Goal: Task Accomplishment & Management: Manage account settings

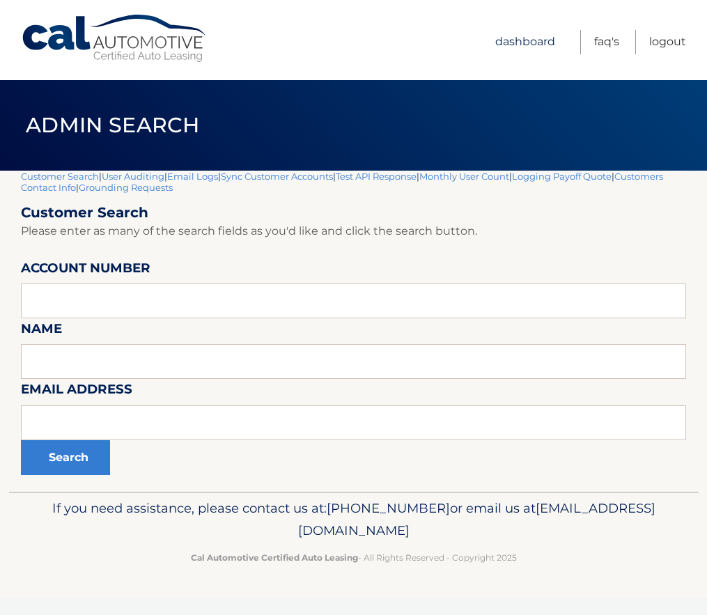
click at [527, 40] on link "Dashboard" at bounding box center [525, 42] width 60 height 24
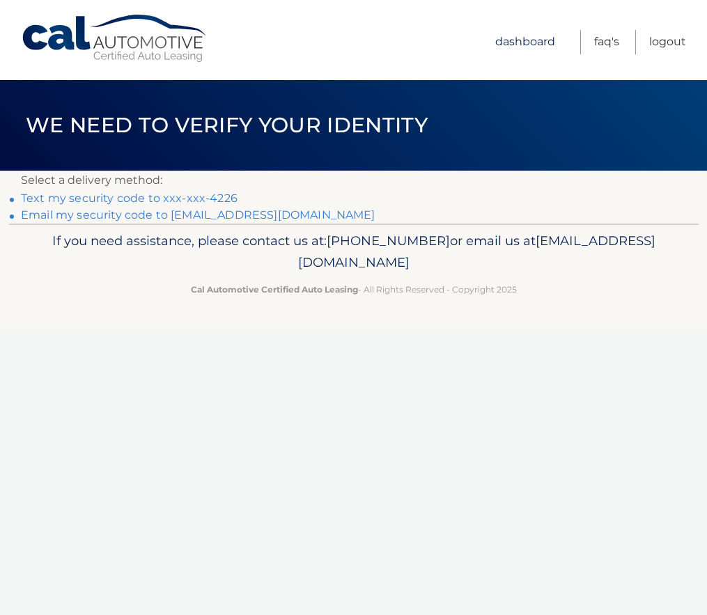
click at [520, 41] on link "Dashboard" at bounding box center [525, 42] width 60 height 24
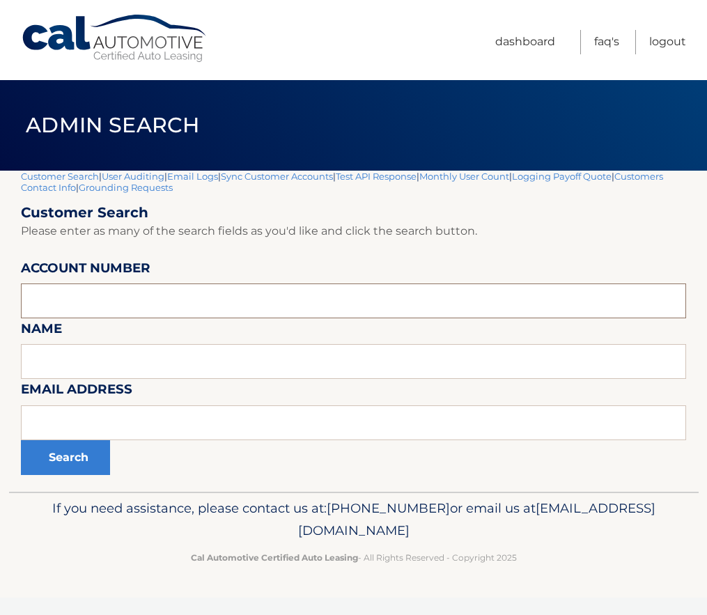
click at [101, 300] on input "text" at bounding box center [353, 301] width 665 height 35
click at [78, 300] on input "text" at bounding box center [353, 301] width 665 height 35
click at [65, 302] on input "text" at bounding box center [353, 301] width 665 height 35
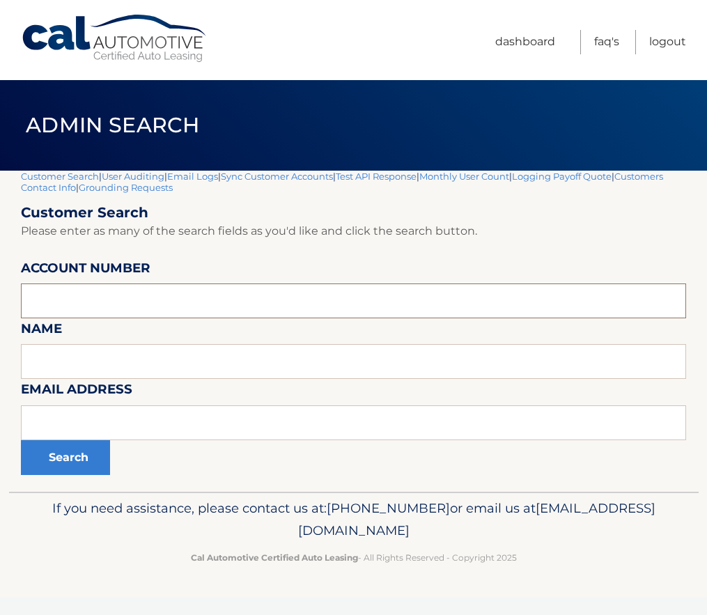
click at [38, 304] on input "text" at bounding box center [353, 301] width 665 height 35
click at [30, 304] on input "text" at bounding box center [353, 301] width 665 height 35
click at [27, 303] on input "text" at bounding box center [353, 301] width 665 height 35
click at [40, 306] on input "text" at bounding box center [353, 301] width 665 height 35
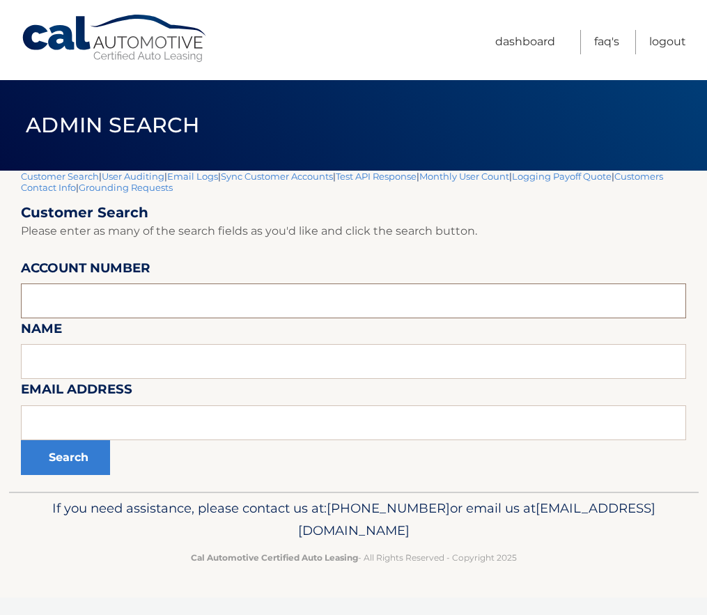
click at [31, 304] on input "text" at bounding box center [353, 301] width 665 height 35
click at [27, 304] on input "text" at bounding box center [353, 301] width 665 height 35
click at [31, 304] on input "text" at bounding box center [353, 301] width 665 height 35
drag, startPoint x: 36, startPoint y: 304, endPoint x: 26, endPoint y: 307, distance: 10.0
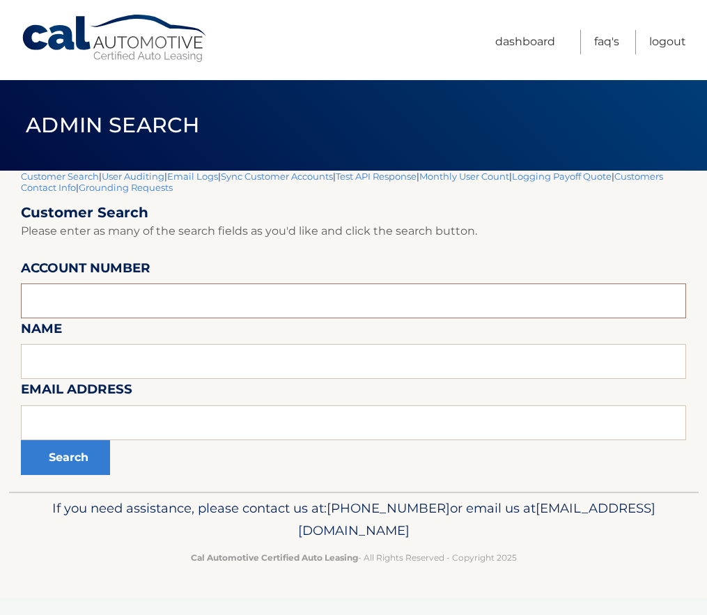
click at [26, 307] on input "text" at bounding box center [353, 301] width 665 height 35
paste input "44456016020"
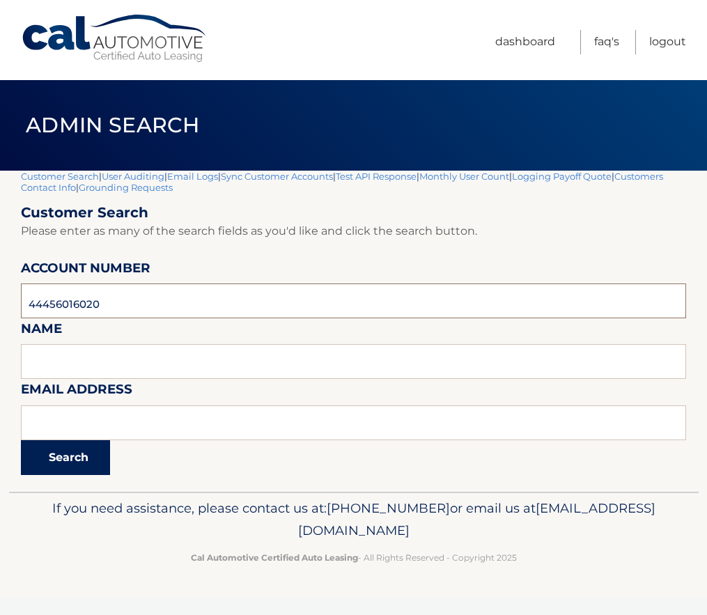
type input "44456016020"
click at [56, 451] on button "Search" at bounding box center [65, 457] width 89 height 35
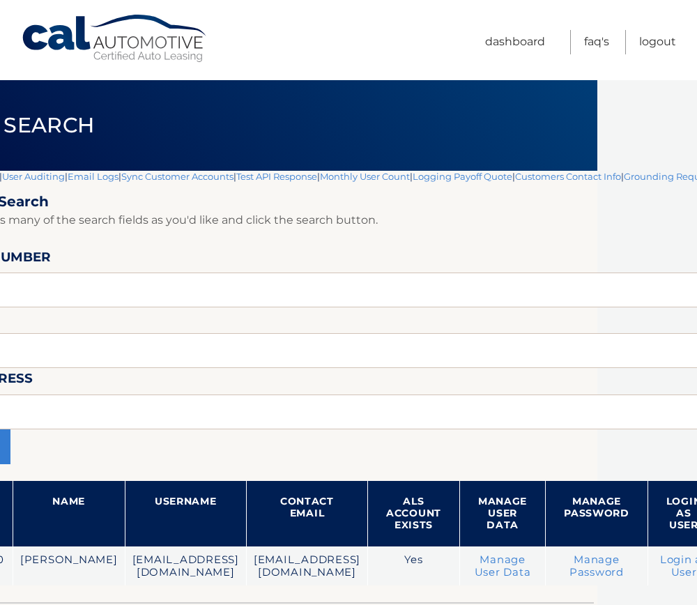
scroll to position [0, 105]
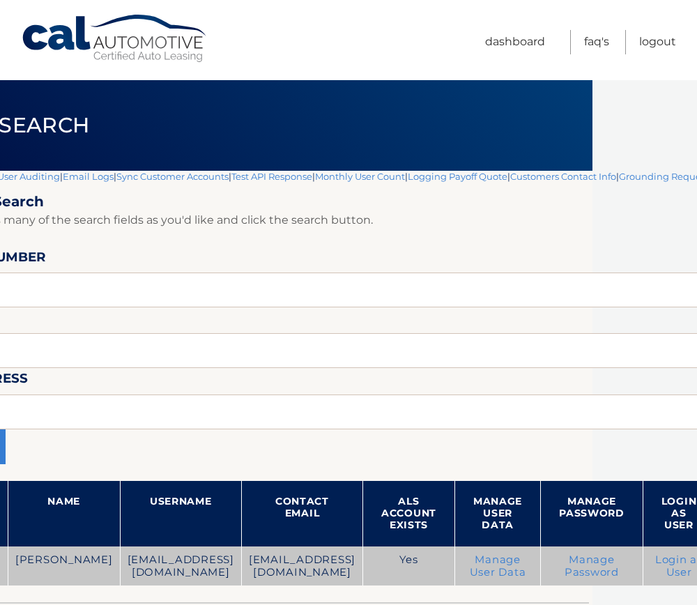
click at [669, 564] on link "Login as User" at bounding box center [678, 565] width 47 height 25
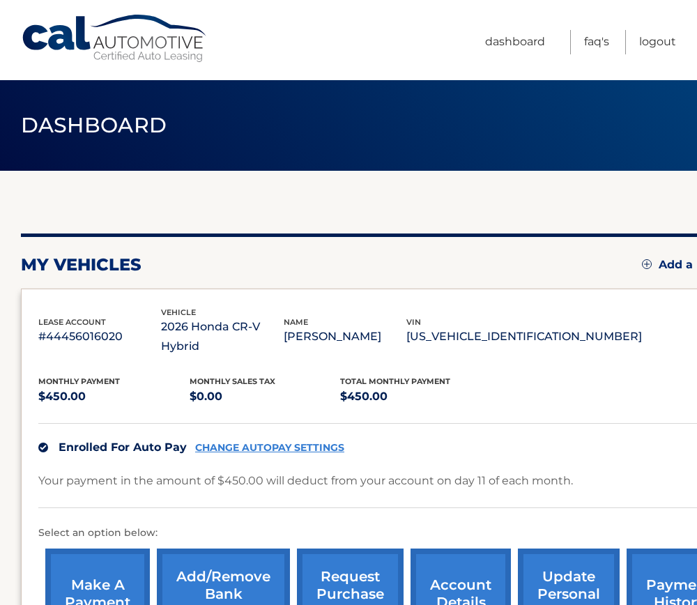
scroll to position [0, 56]
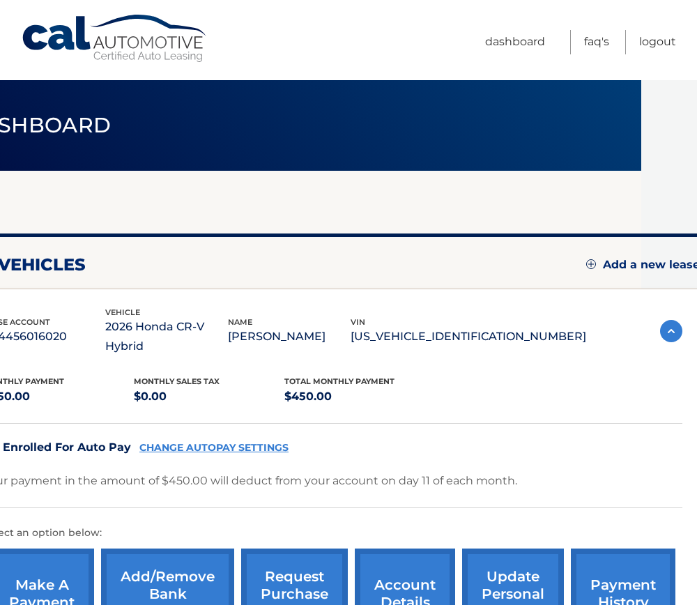
click at [640, 263] on link "Add a new lease" at bounding box center [643, 265] width 114 height 14
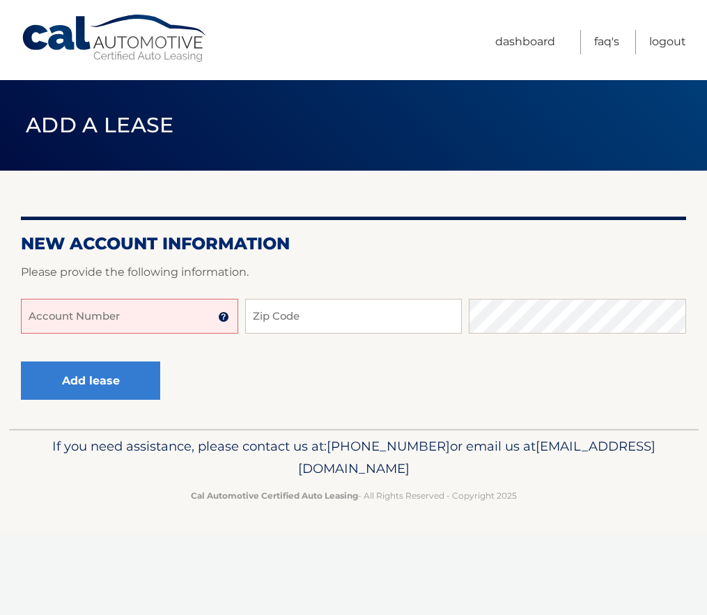
click at [114, 317] on input "Account Number" at bounding box center [129, 316] width 217 height 35
click at [527, 38] on link "Dashboard" at bounding box center [525, 42] width 60 height 24
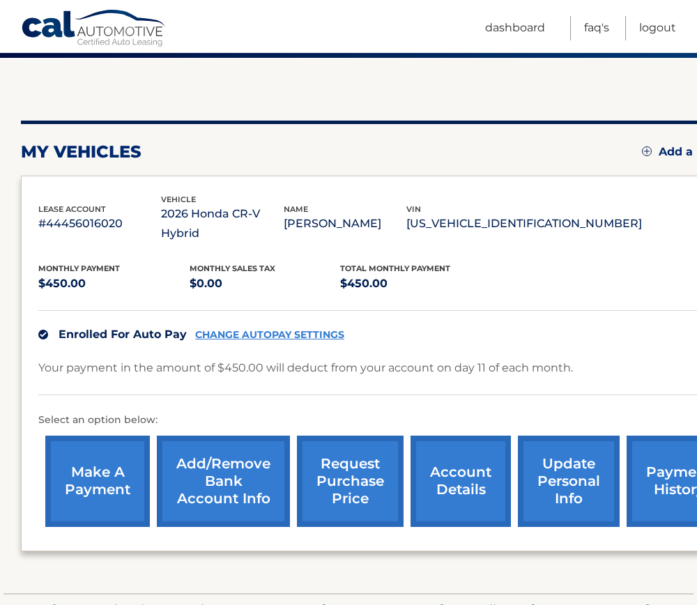
scroll to position [139, 0]
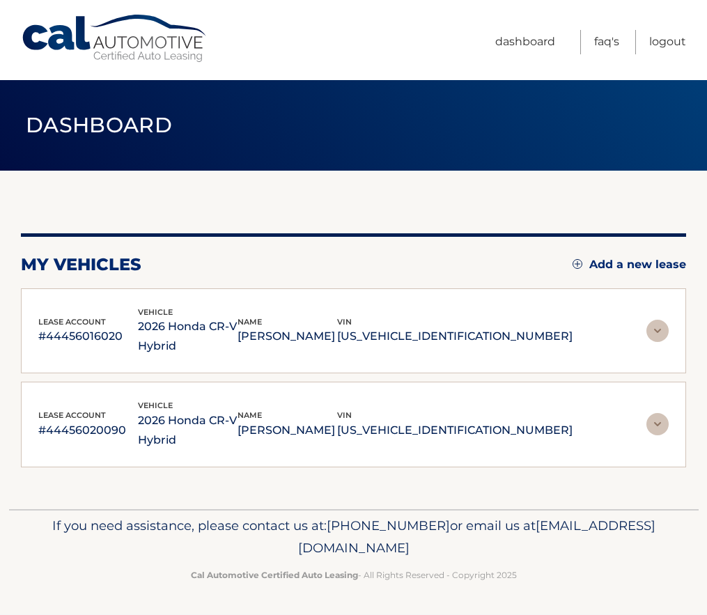
click at [238, 413] on p "2026 Honda CR-V Hybrid" at bounding box center [188, 430] width 100 height 39
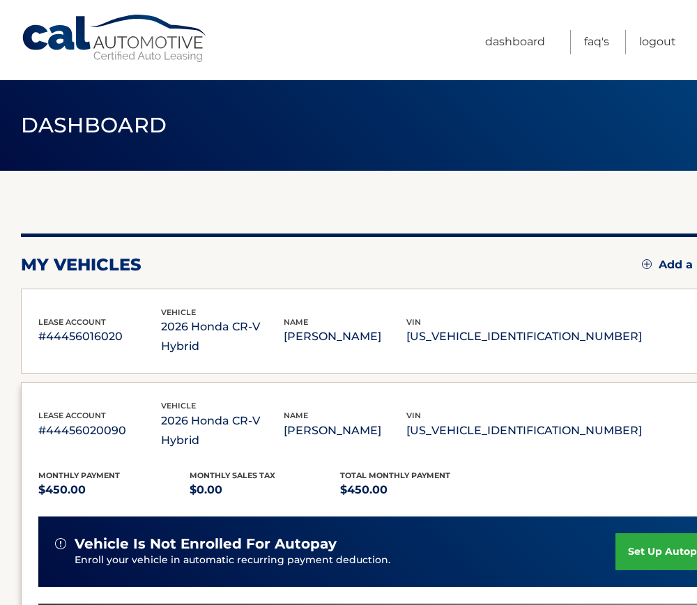
click at [280, 324] on p "2026 Honda CR-V Hybrid" at bounding box center [222, 336] width 123 height 39
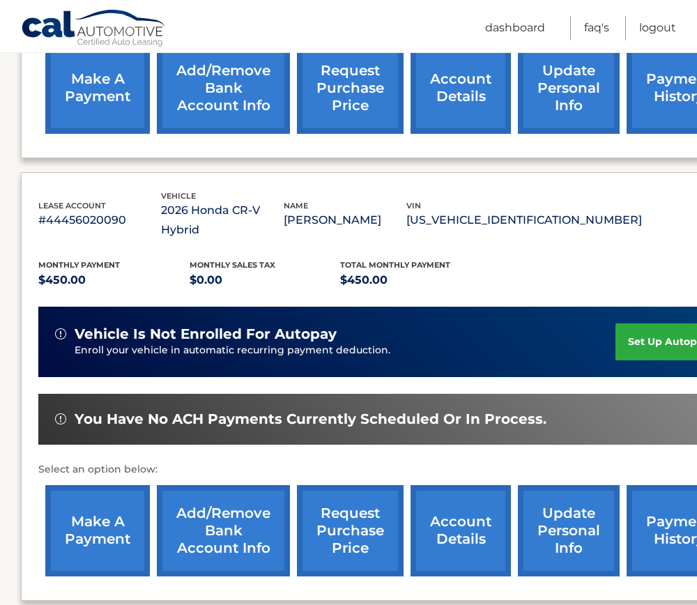
scroll to position [470, 0]
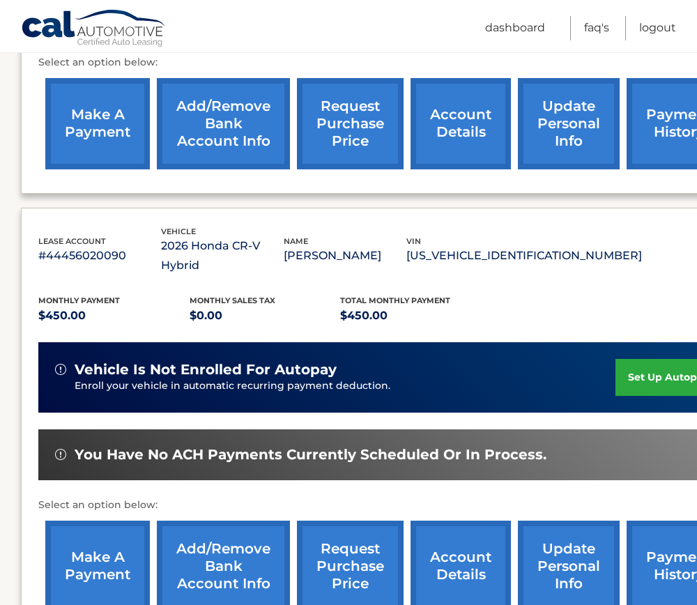
click at [284, 236] on p "2026 Honda CR-V Hybrid" at bounding box center [222, 255] width 123 height 39
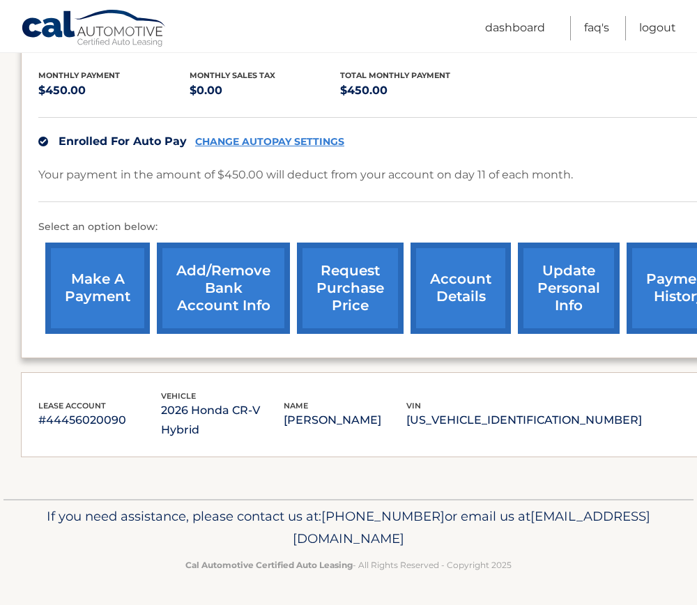
scroll to position [267, 0]
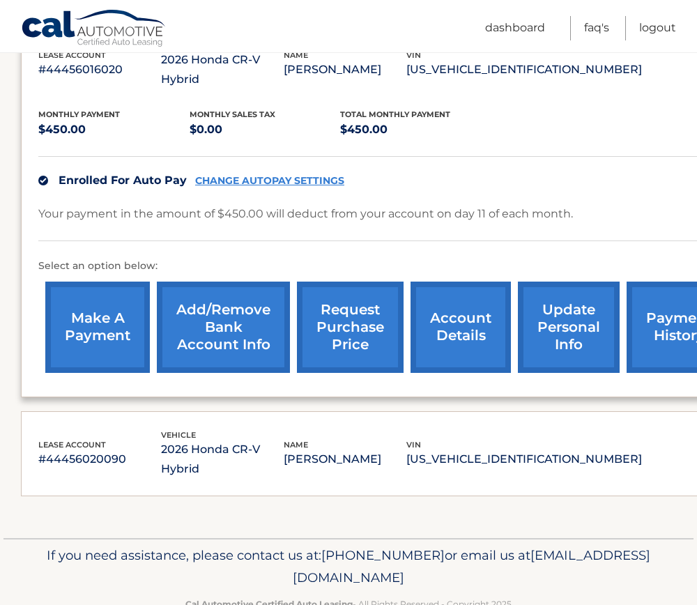
click at [196, 440] on p "2026 Honda CR-V Hybrid" at bounding box center [222, 459] width 123 height 39
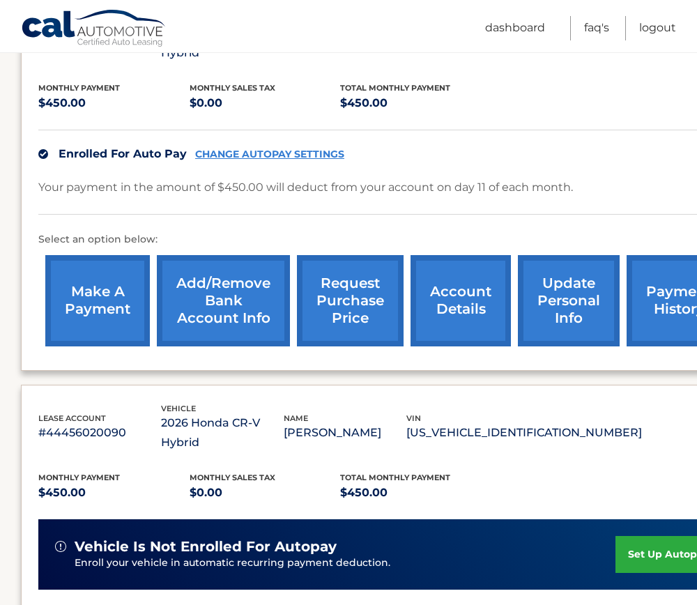
scroll to position [261, 0]
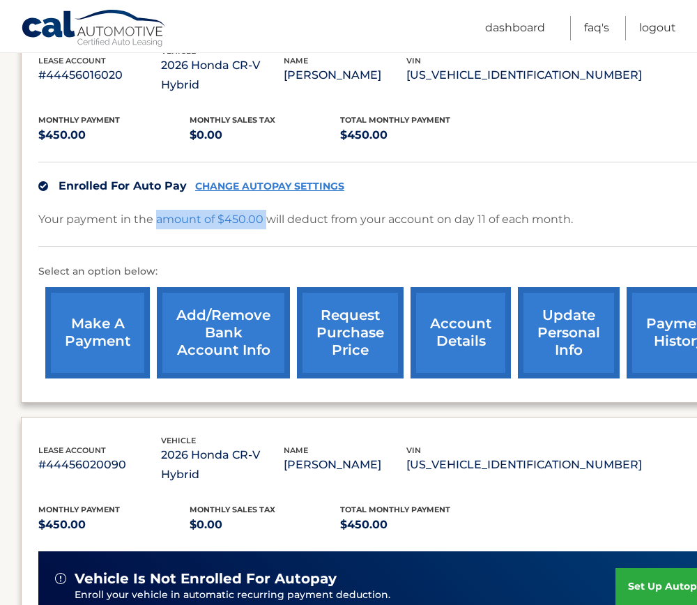
drag, startPoint x: 156, startPoint y: 201, endPoint x: 265, endPoint y: 209, distance: 109.0
click at [265, 210] on p "Your payment in the amount of $450.00 will deduct from your account on day 11 o…" at bounding box center [305, 220] width 534 height 20
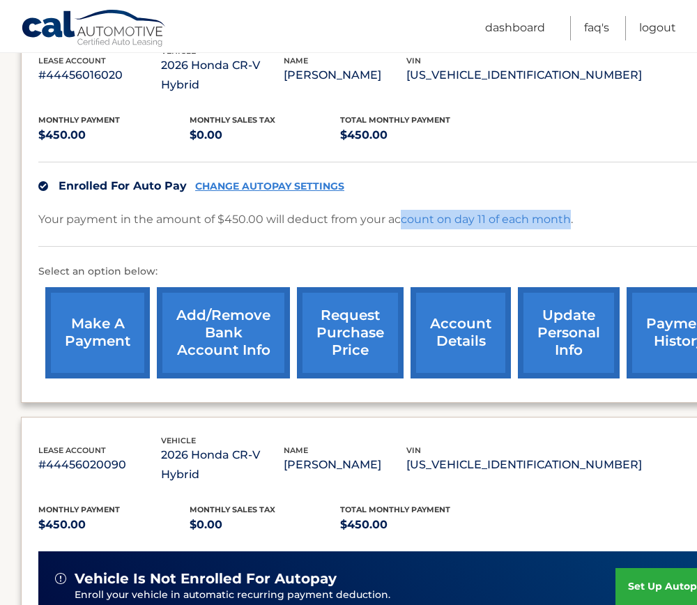
drag, startPoint x: 566, startPoint y: 201, endPoint x: 402, endPoint y: 203, distance: 164.4
click at [402, 210] on p "Your payment in the amount of $450.00 will deduct from your account on day 11 o…" at bounding box center [305, 220] width 534 height 20
drag, startPoint x: 402, startPoint y: 203, endPoint x: 327, endPoint y: 208, distance: 74.7
click at [327, 210] on p "Your payment in the amount of $450.00 will deduct from your account on day 11 o…" at bounding box center [305, 220] width 534 height 20
click at [245, 115] on span "Monthly sales Tax" at bounding box center [233, 120] width 86 height 10
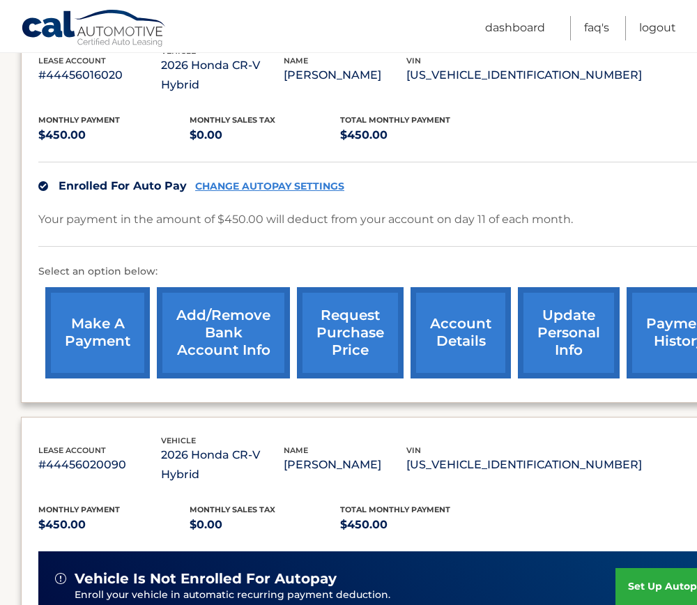
click at [161, 71] on p "#44456016020" at bounding box center [99, 75] width 123 height 20
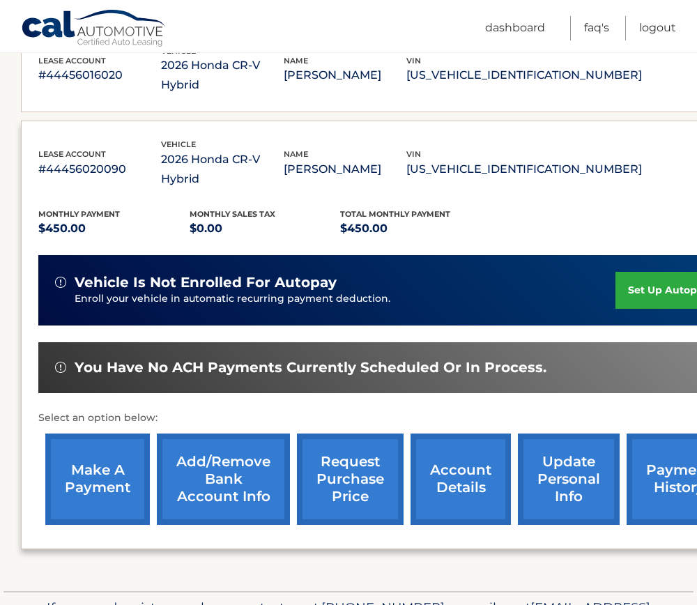
click at [161, 68] on p "#44456016020" at bounding box center [99, 75] width 123 height 20
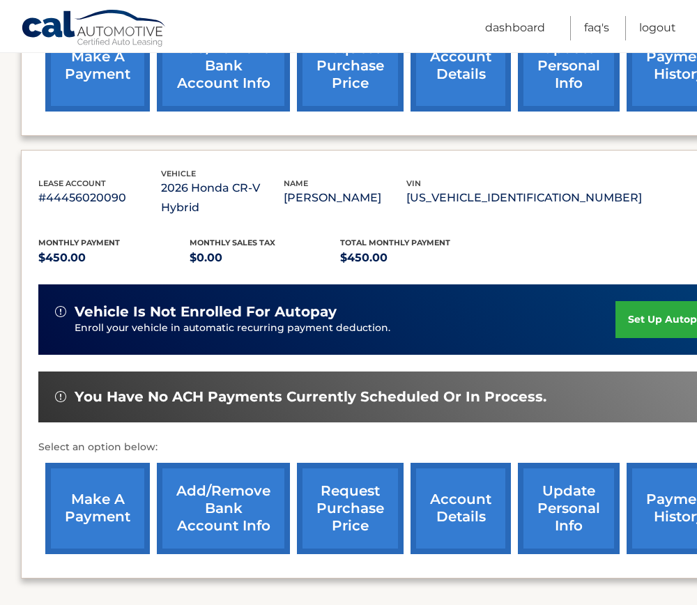
scroll to position [540, 0]
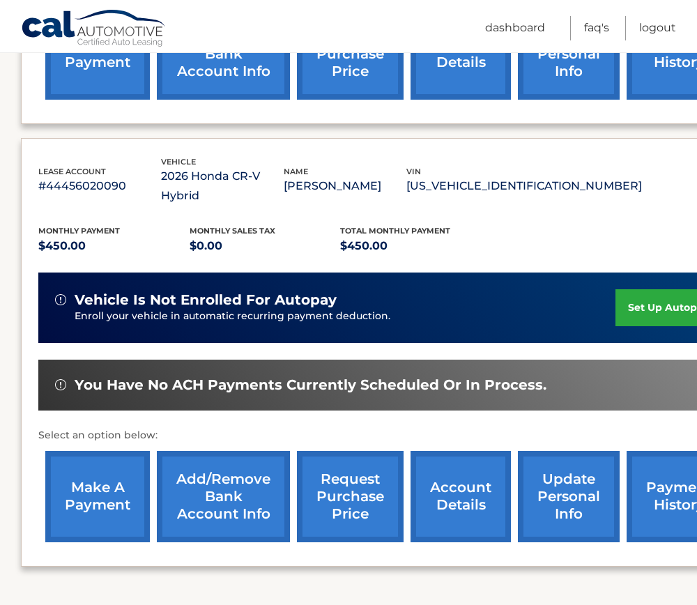
click at [654, 289] on link "set up autopay" at bounding box center [668, 307] width 106 height 37
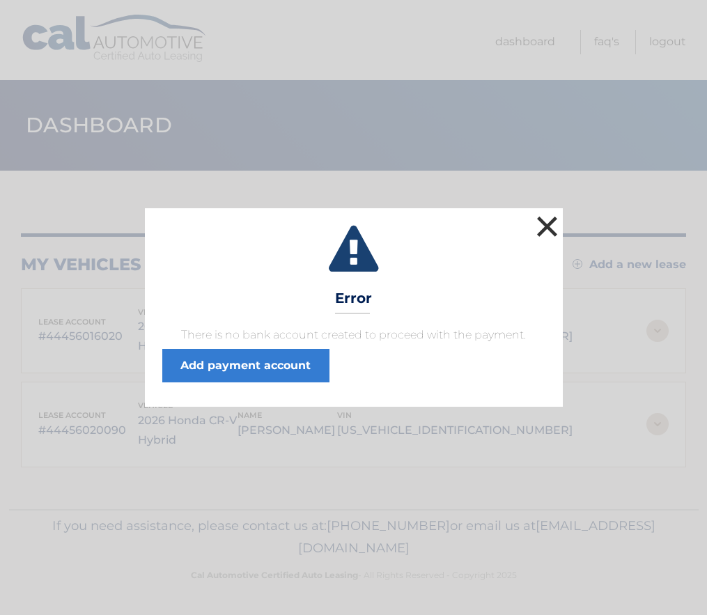
click at [547, 224] on button "×" at bounding box center [548, 226] width 28 height 28
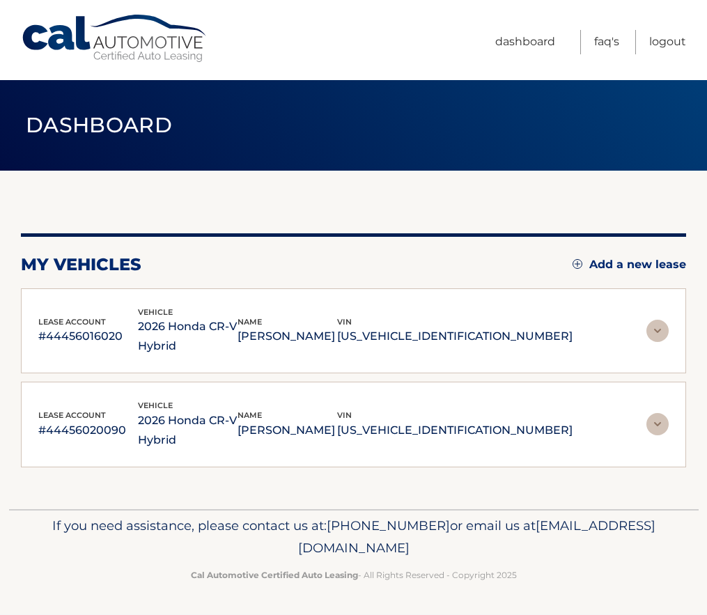
click at [238, 422] on p "2026 Honda CR-V Hybrid" at bounding box center [188, 430] width 100 height 39
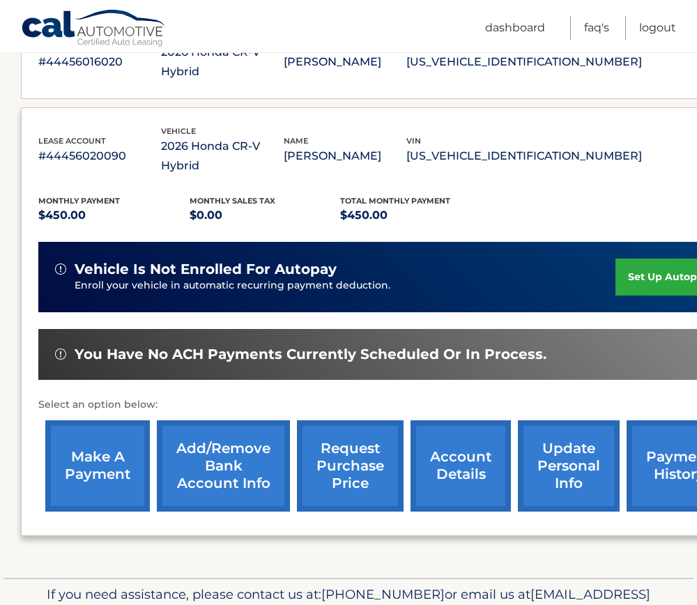
scroll to position [279, 0]
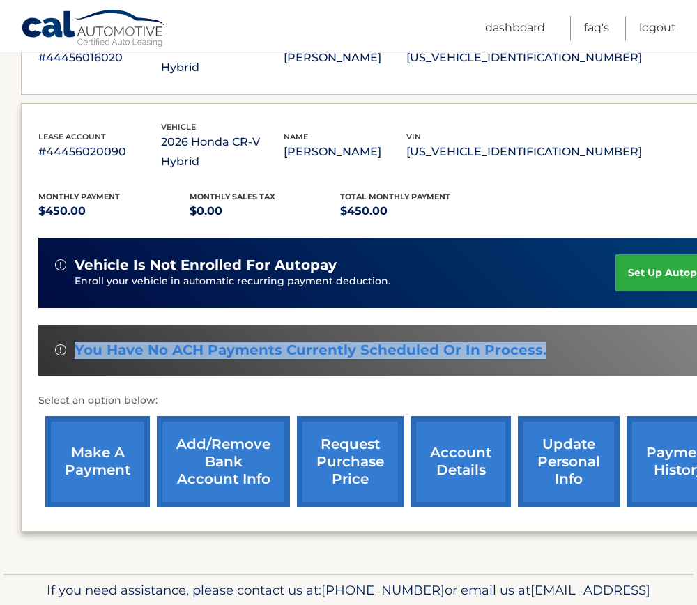
drag, startPoint x: 540, startPoint y: 314, endPoint x: 76, endPoint y: 318, distance: 464.0
click at [76, 341] on div "You have no ACH payments currently scheduled or in process." at bounding box center [388, 349] width 666 height 17
drag, startPoint x: 76, startPoint y: 318, endPoint x: 202, endPoint y: 311, distance: 126.3
click at [202, 341] on span "You have no ACH payments currently scheduled or in process." at bounding box center [311, 349] width 472 height 17
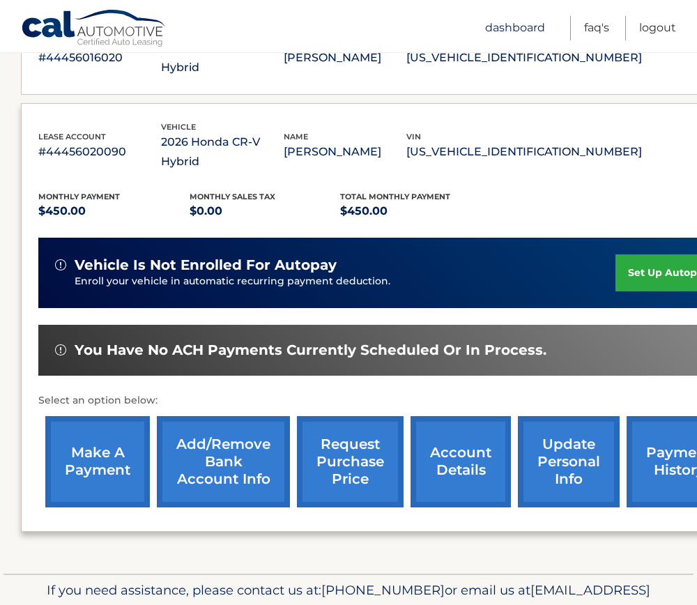
click at [526, 31] on link "Dashboard" at bounding box center [515, 28] width 60 height 24
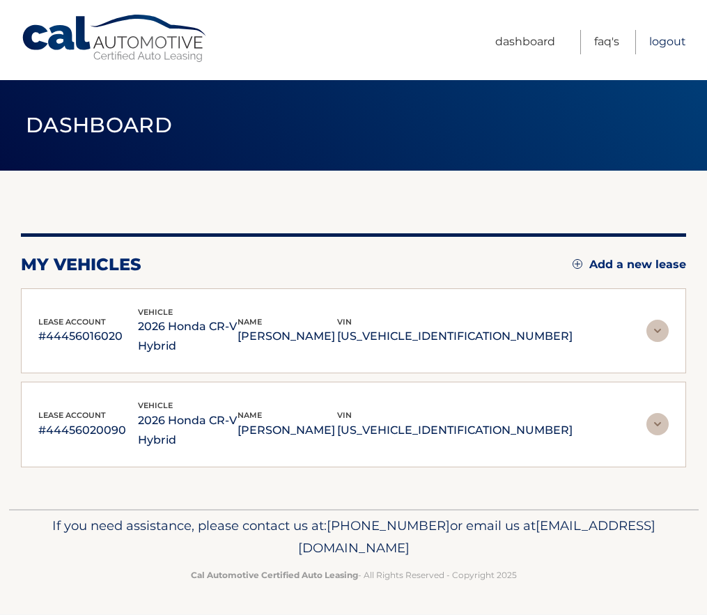
click at [668, 42] on link "Logout" at bounding box center [667, 42] width 37 height 24
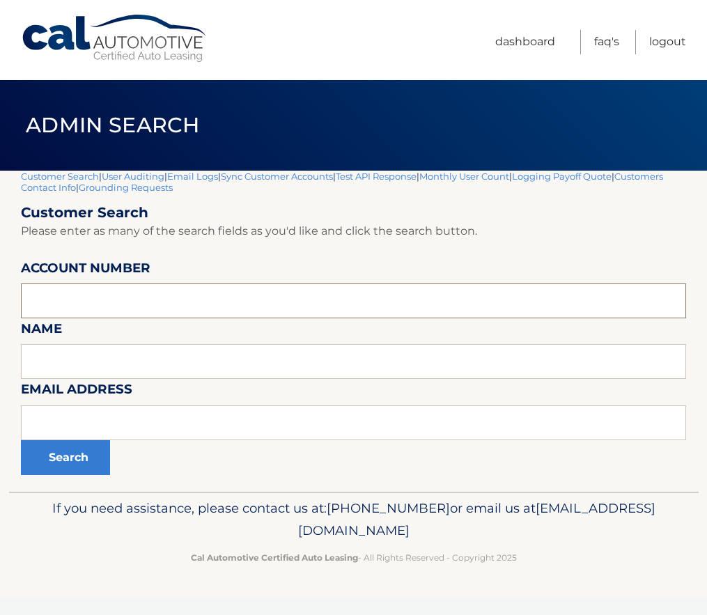
paste input "44456015239"
type input "44456015239"
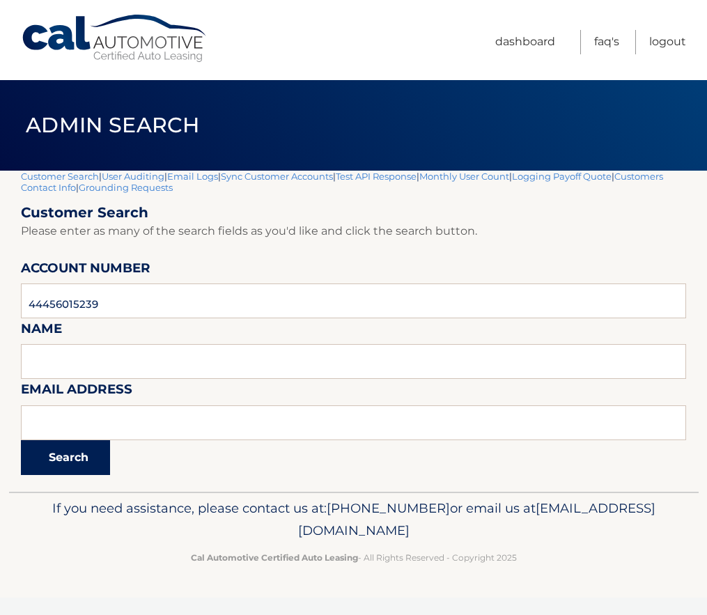
click at [73, 461] on button "Search" at bounding box center [65, 457] width 89 height 35
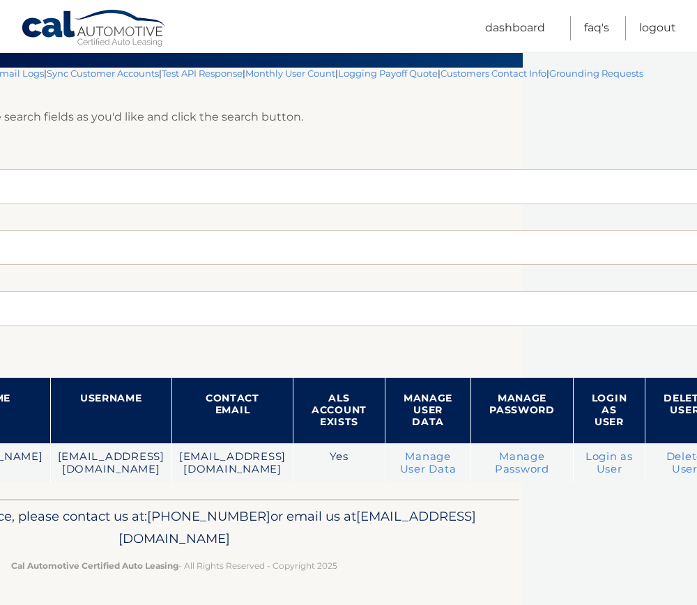
scroll to position [103, 208]
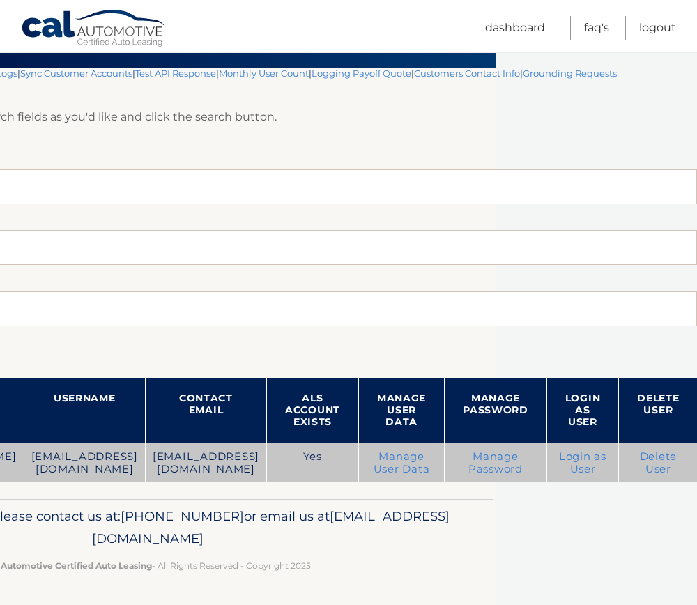
click at [580, 465] on link "Login as User" at bounding box center [582, 462] width 47 height 25
